Goal: Entertainment & Leisure: Consume media (video, audio)

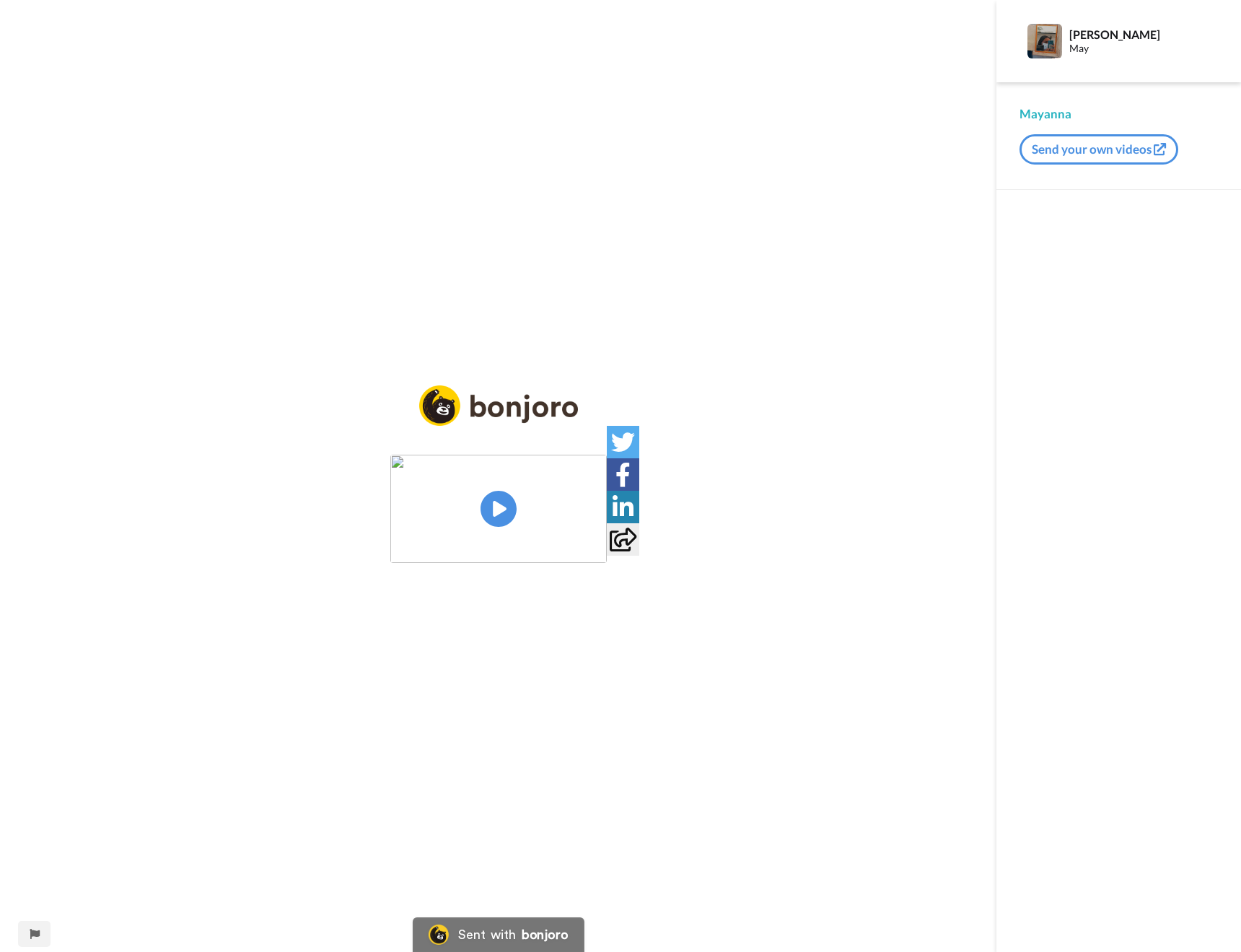
click at [497, 512] on img at bounding box center [498, 509] width 217 height 108
click at [607, 563] on video at bounding box center [498, 509] width 217 height 108
click at [594, 543] on img at bounding box center [587, 536] width 15 height 15
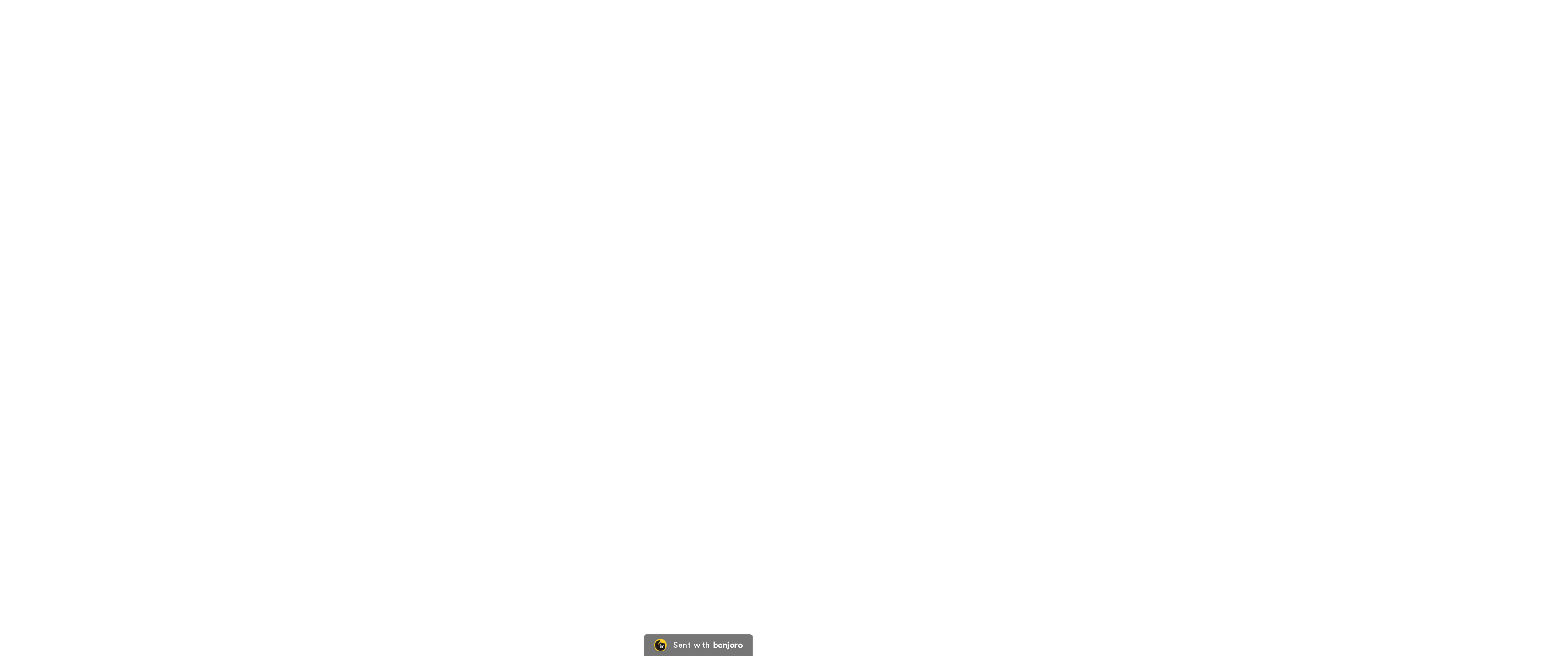
click at [783, 398] on video at bounding box center [784, 328] width 1568 height 656
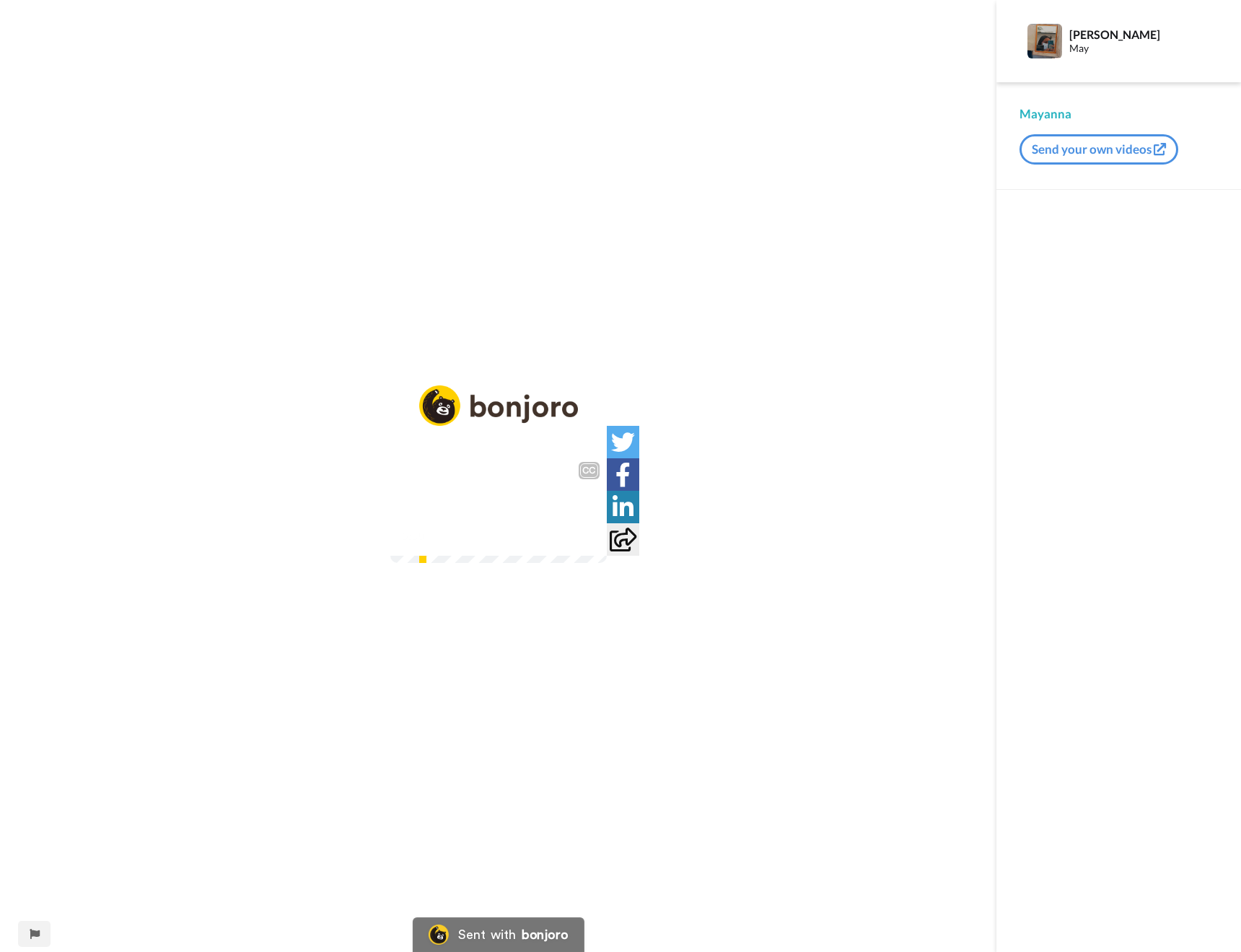
click at [594, 543] on img at bounding box center [587, 536] width 15 height 15
click at [490, 500] on icon at bounding box center [498, 509] width 39 height 39
click at [594, 543] on img at bounding box center [587, 536] width 15 height 15
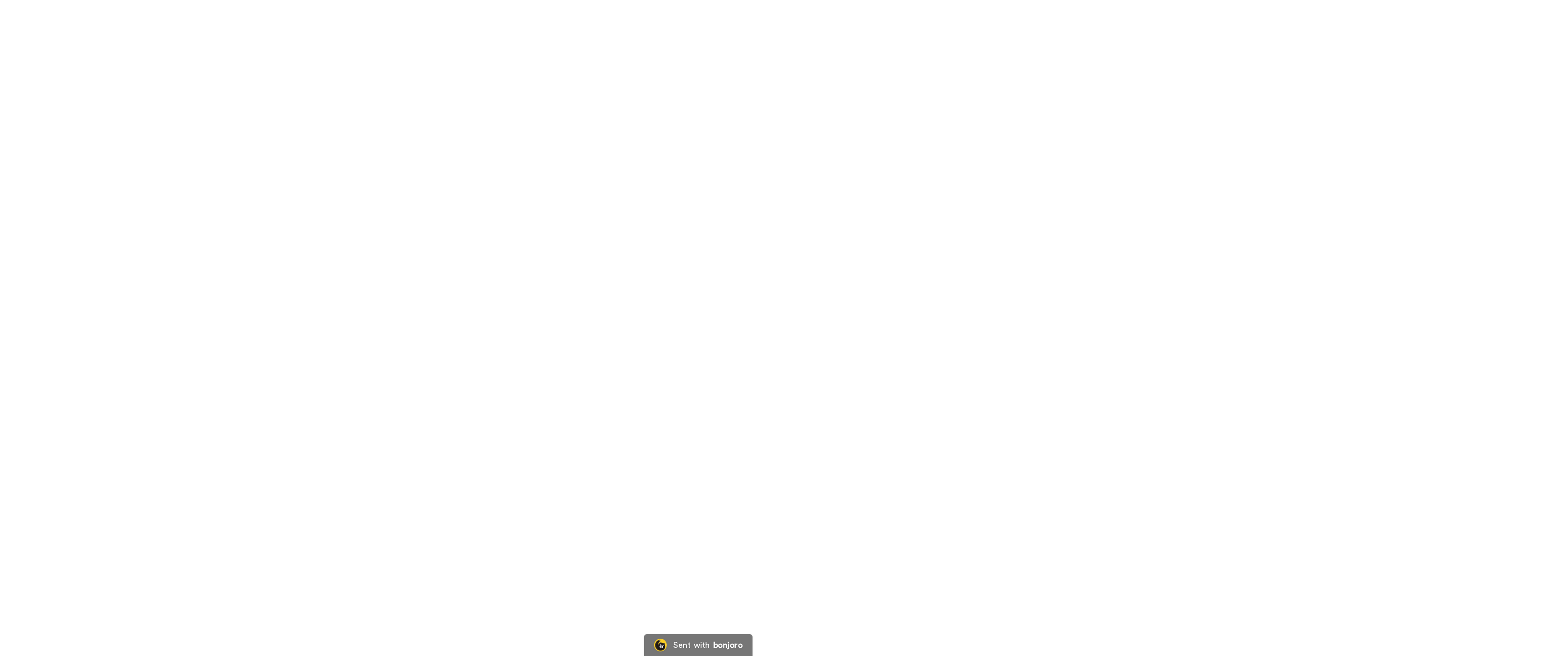
click at [677, 493] on video at bounding box center [784, 328] width 1568 height 656
click at [678, 501] on video at bounding box center [784, 328] width 1568 height 656
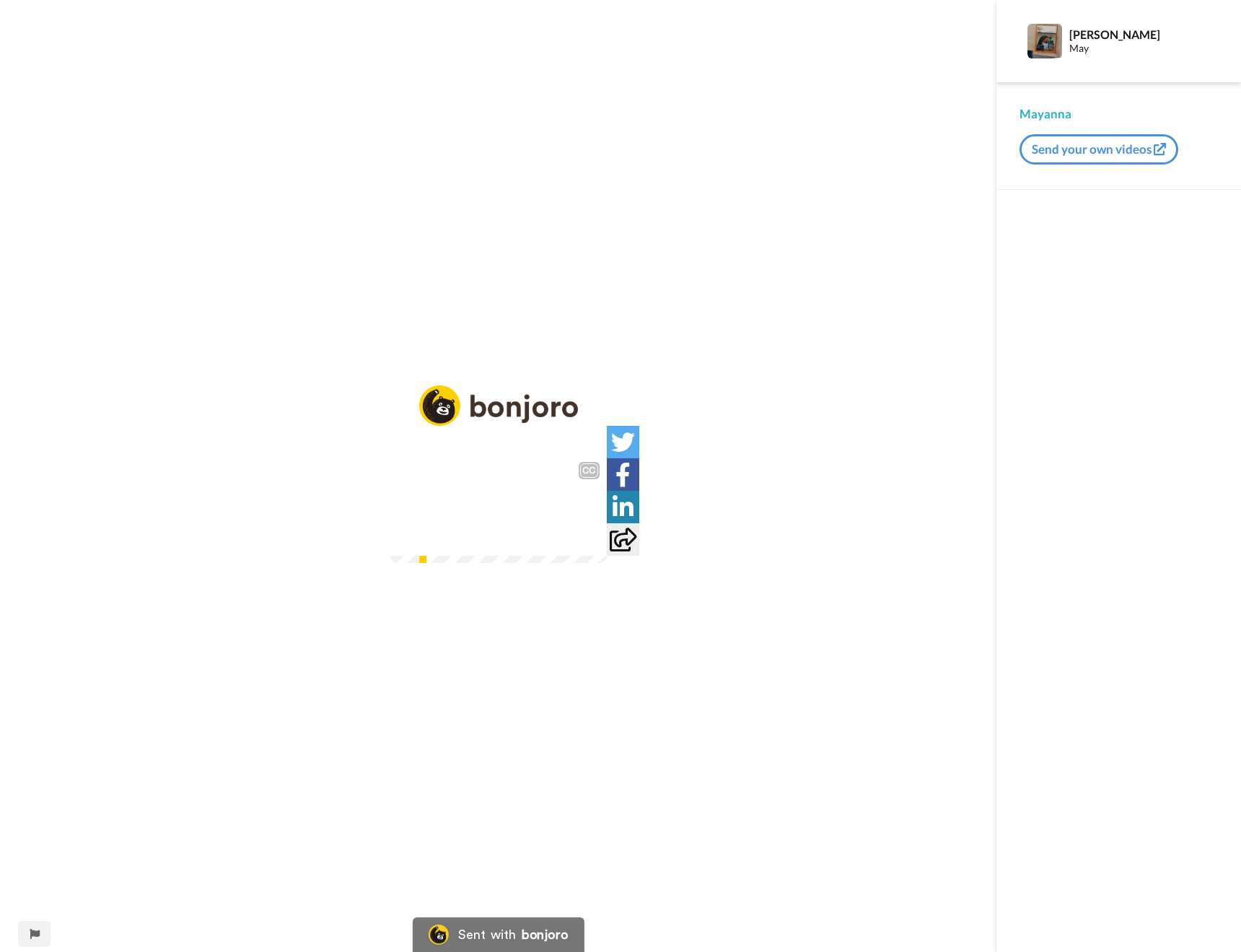
click at [390, 517] on video at bounding box center [498, 509] width 217 height 108
